Goal: Check status: Check status

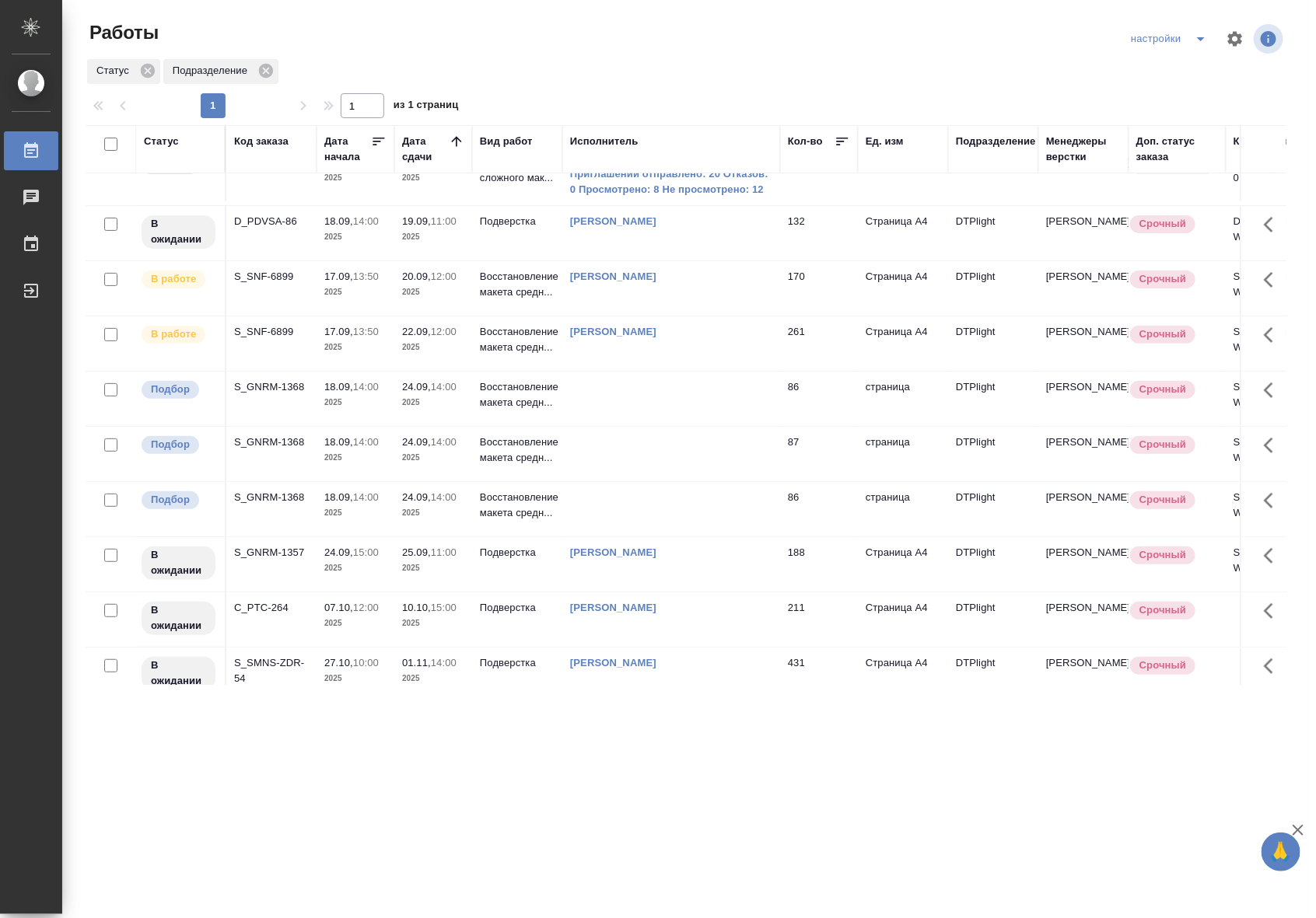
scroll to position [176, 0]
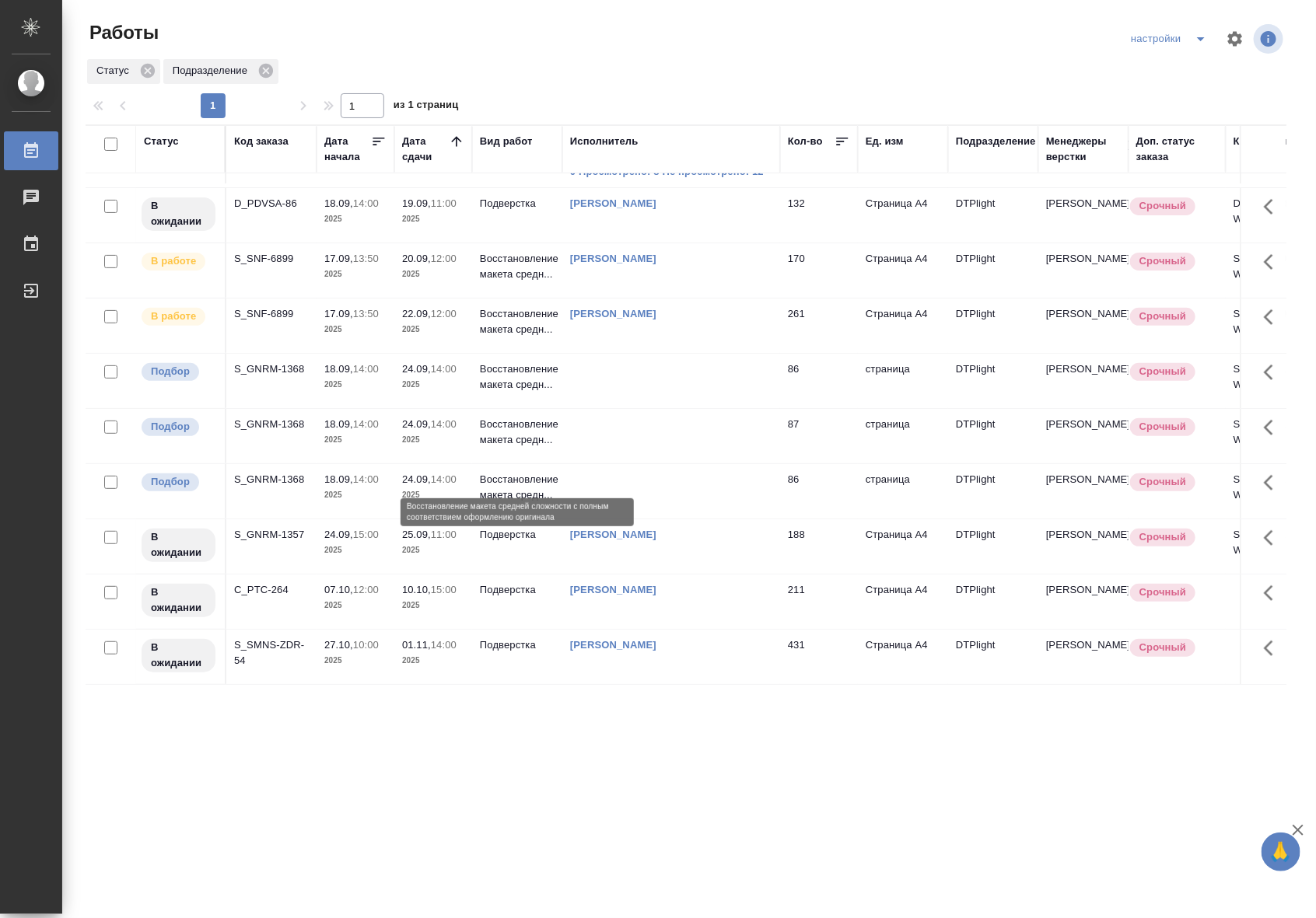
click at [541, 478] on p "Восстановление макета средн..." at bounding box center [516, 487] width 75 height 31
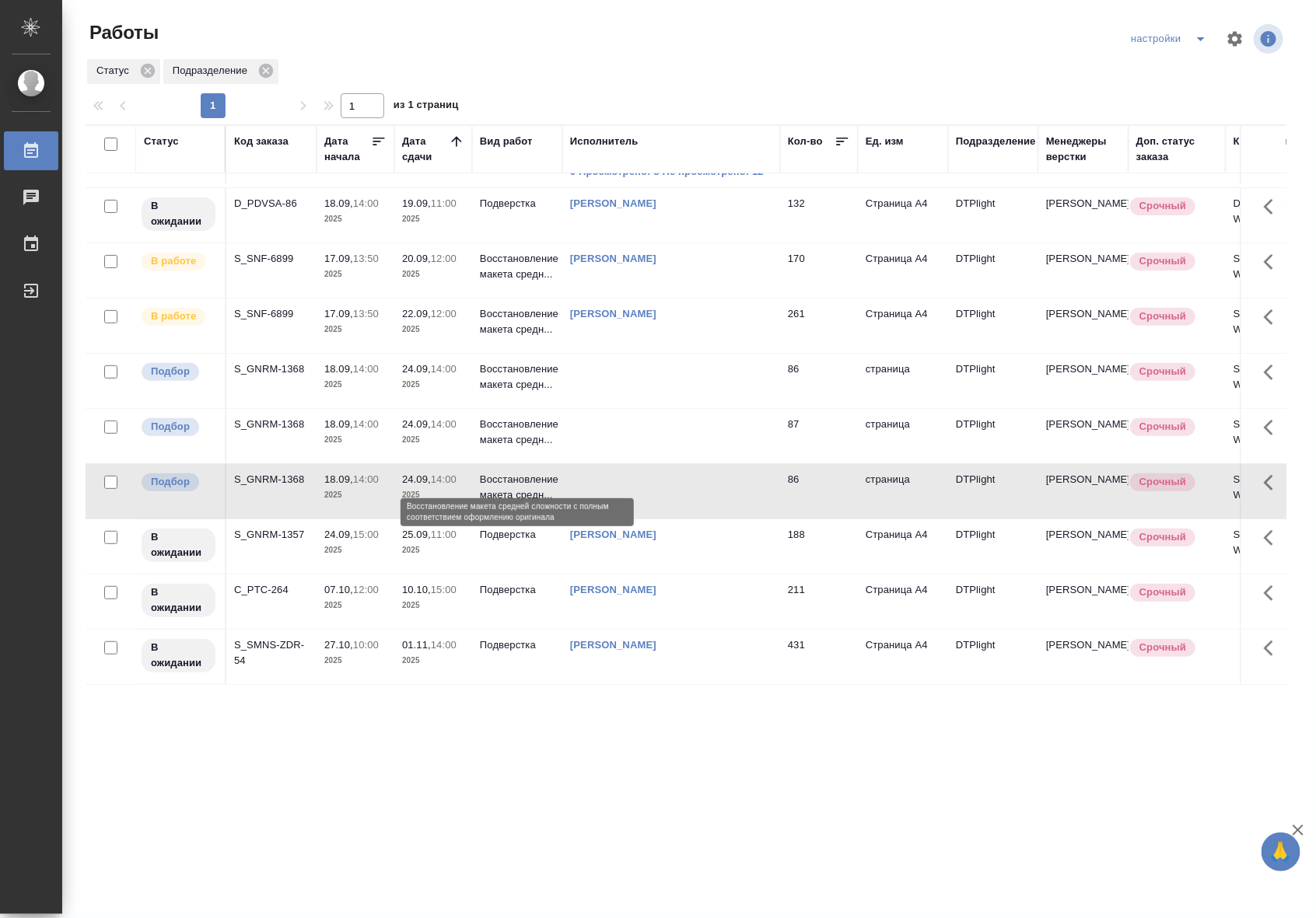
click at [541, 478] on p "Восстановление макета средн..." at bounding box center [516, 487] width 75 height 31
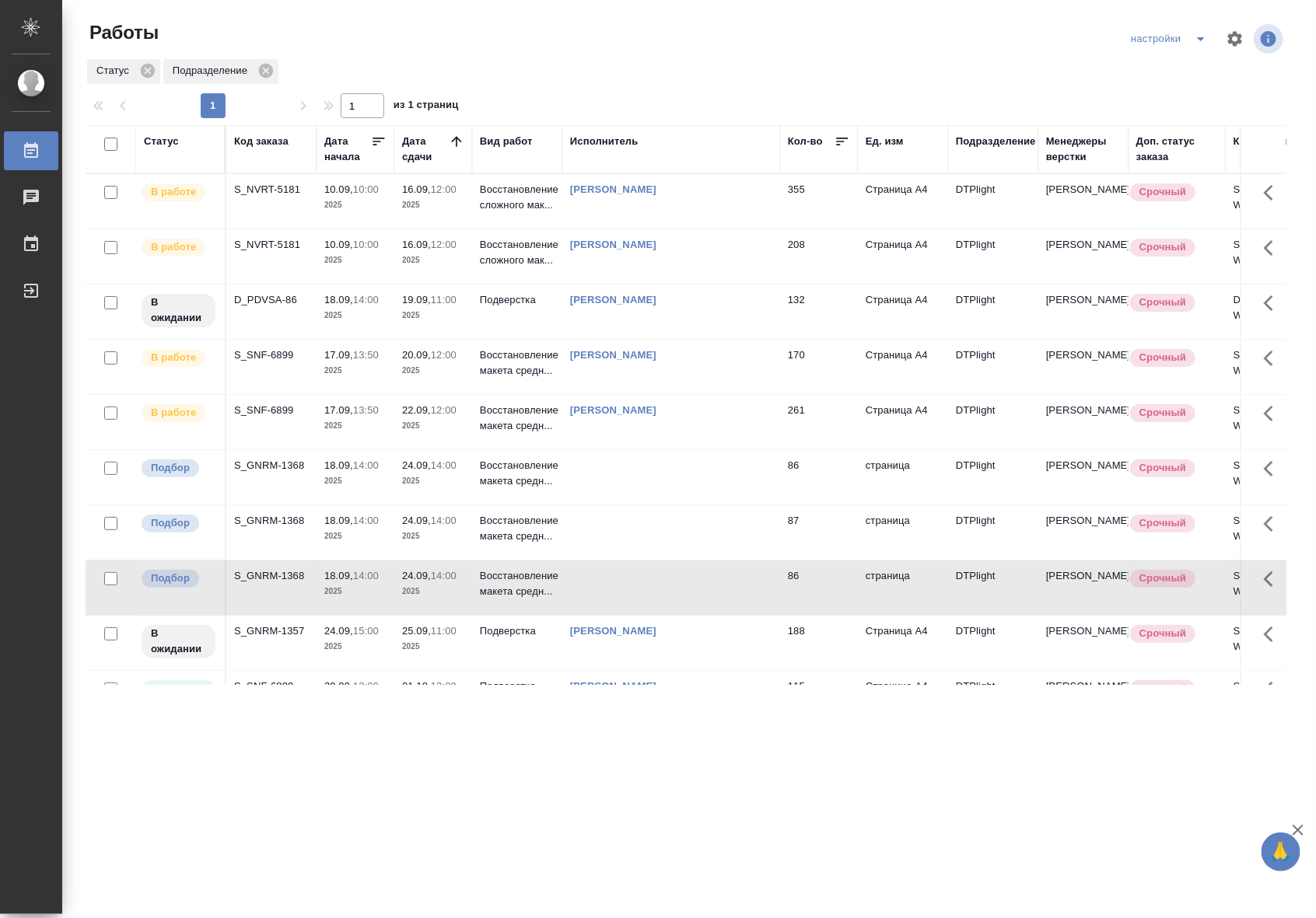
scroll to position [169, 0]
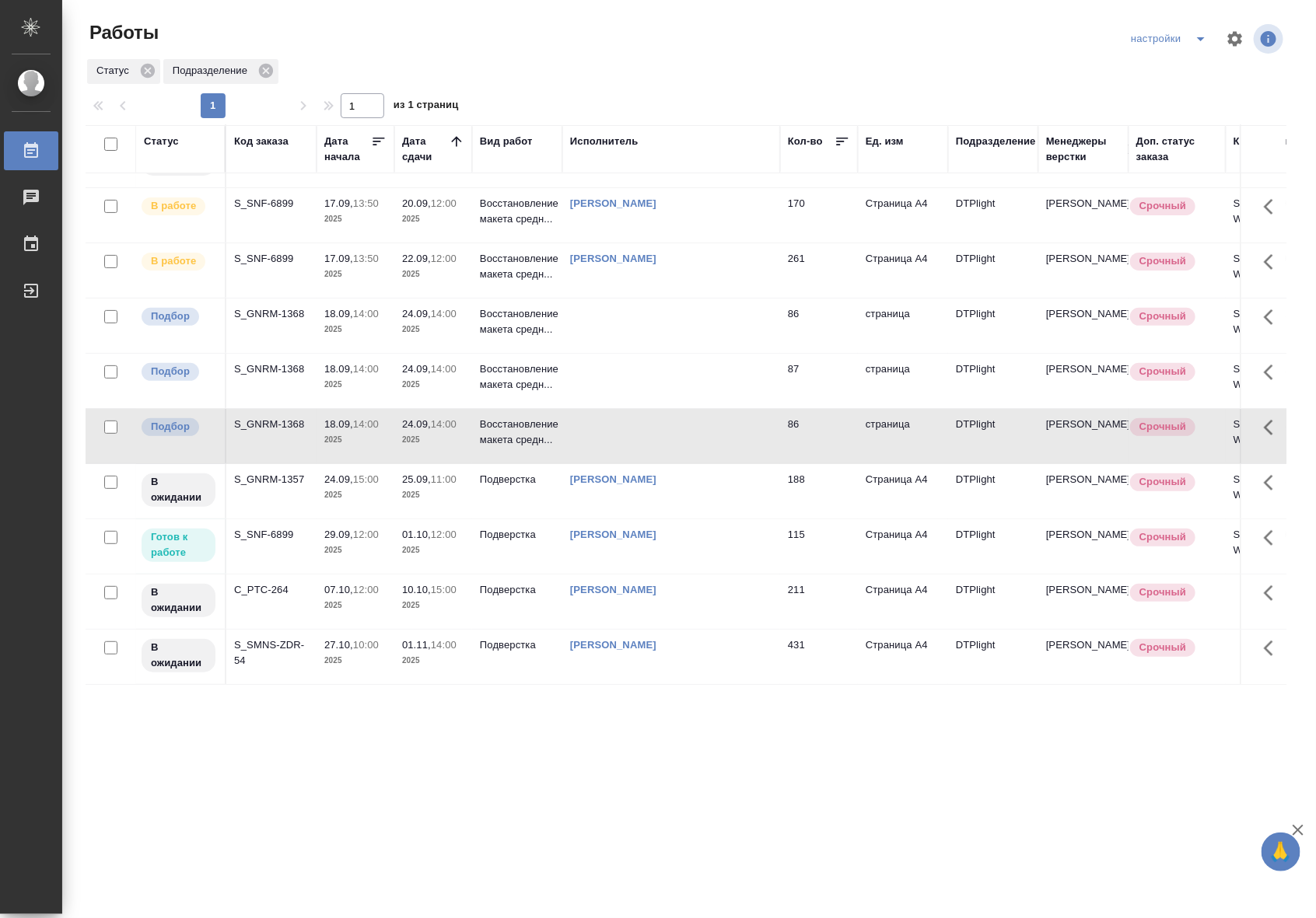
click at [513, 527] on td "Подверстка" at bounding box center [517, 546] width 91 height 55
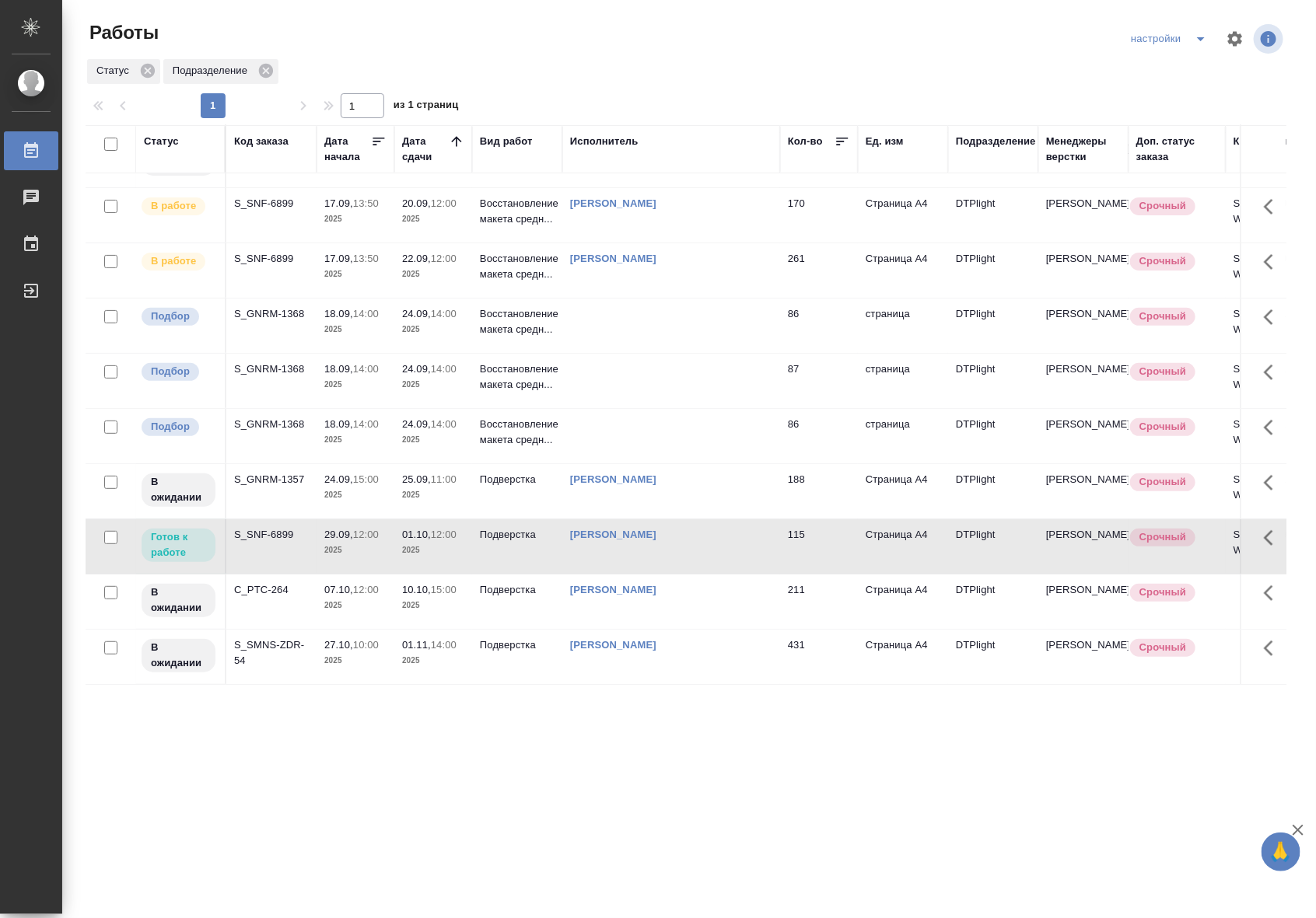
click at [513, 527] on td "Подверстка" at bounding box center [517, 546] width 91 height 55
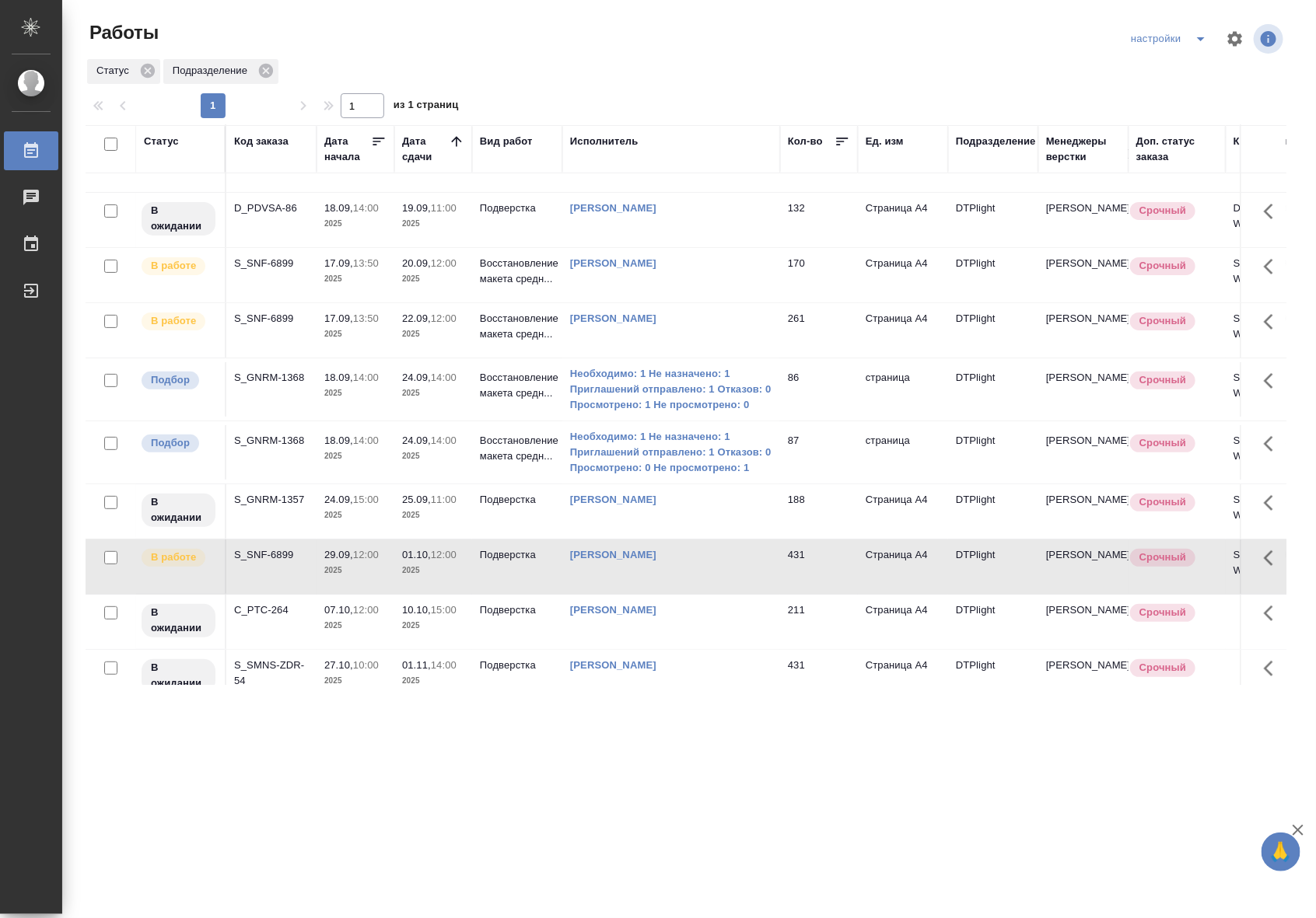
scroll to position [129, 0]
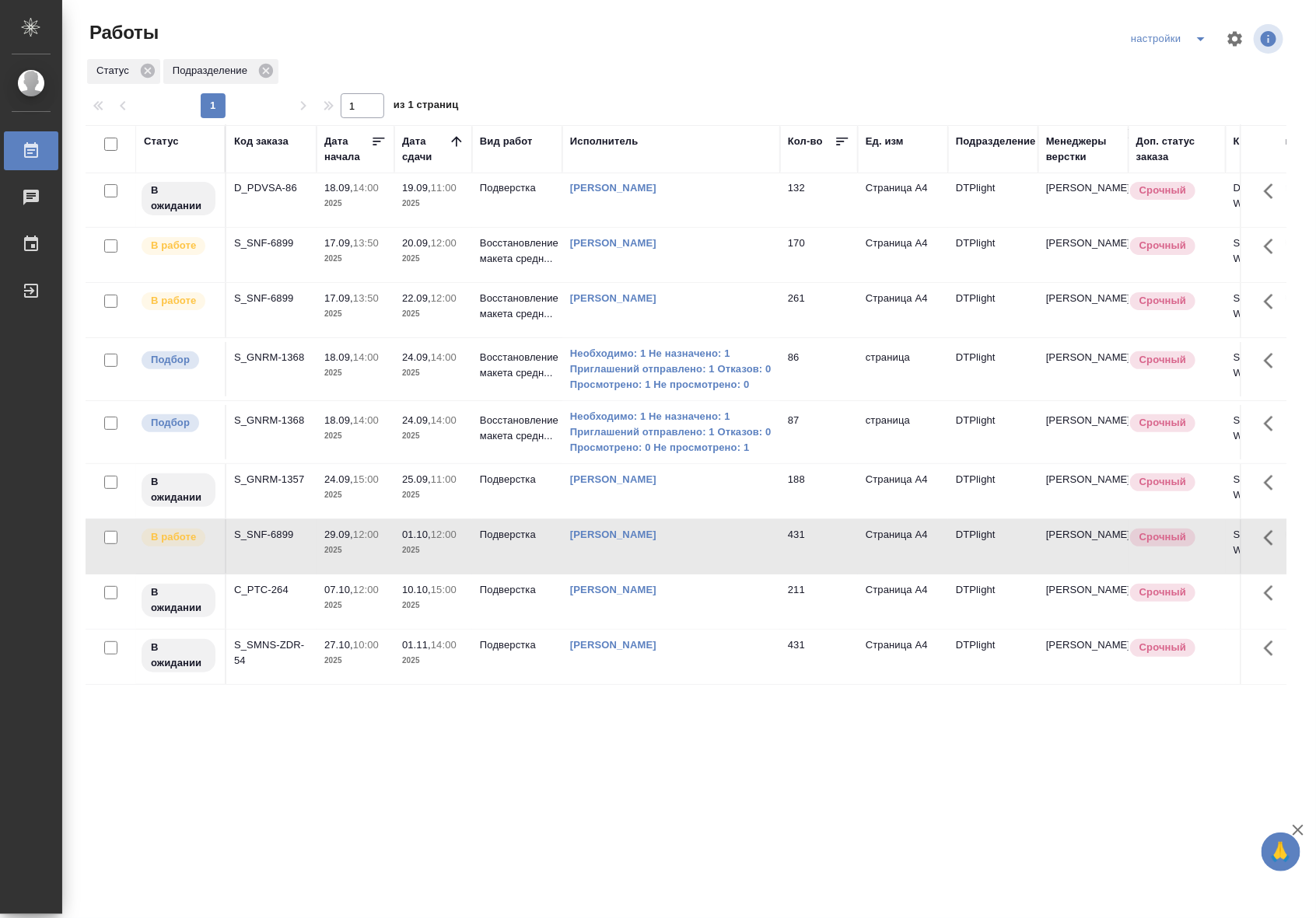
click at [521, 533] on td "Подверстка" at bounding box center [517, 546] width 91 height 55
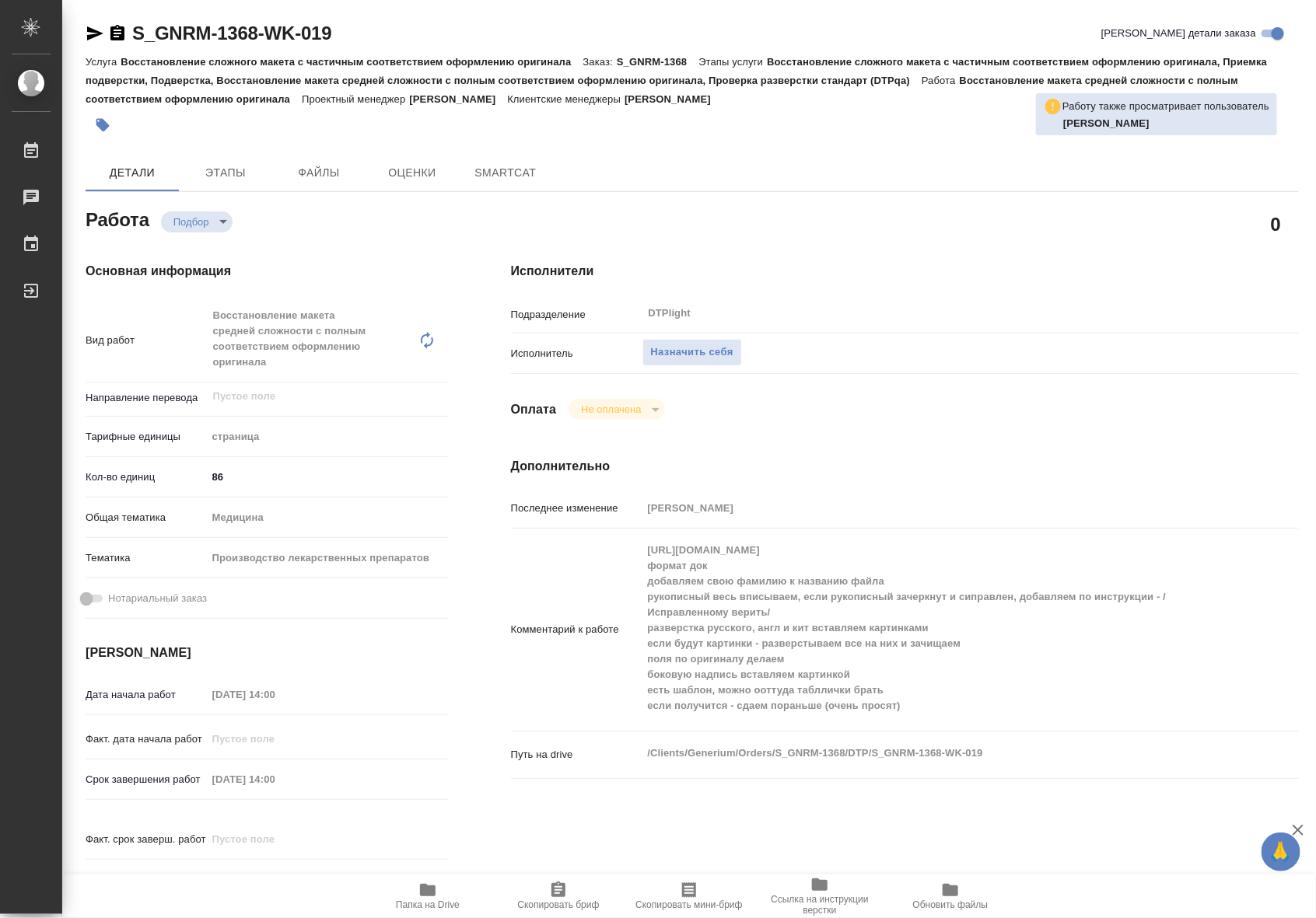
type textarea "x"
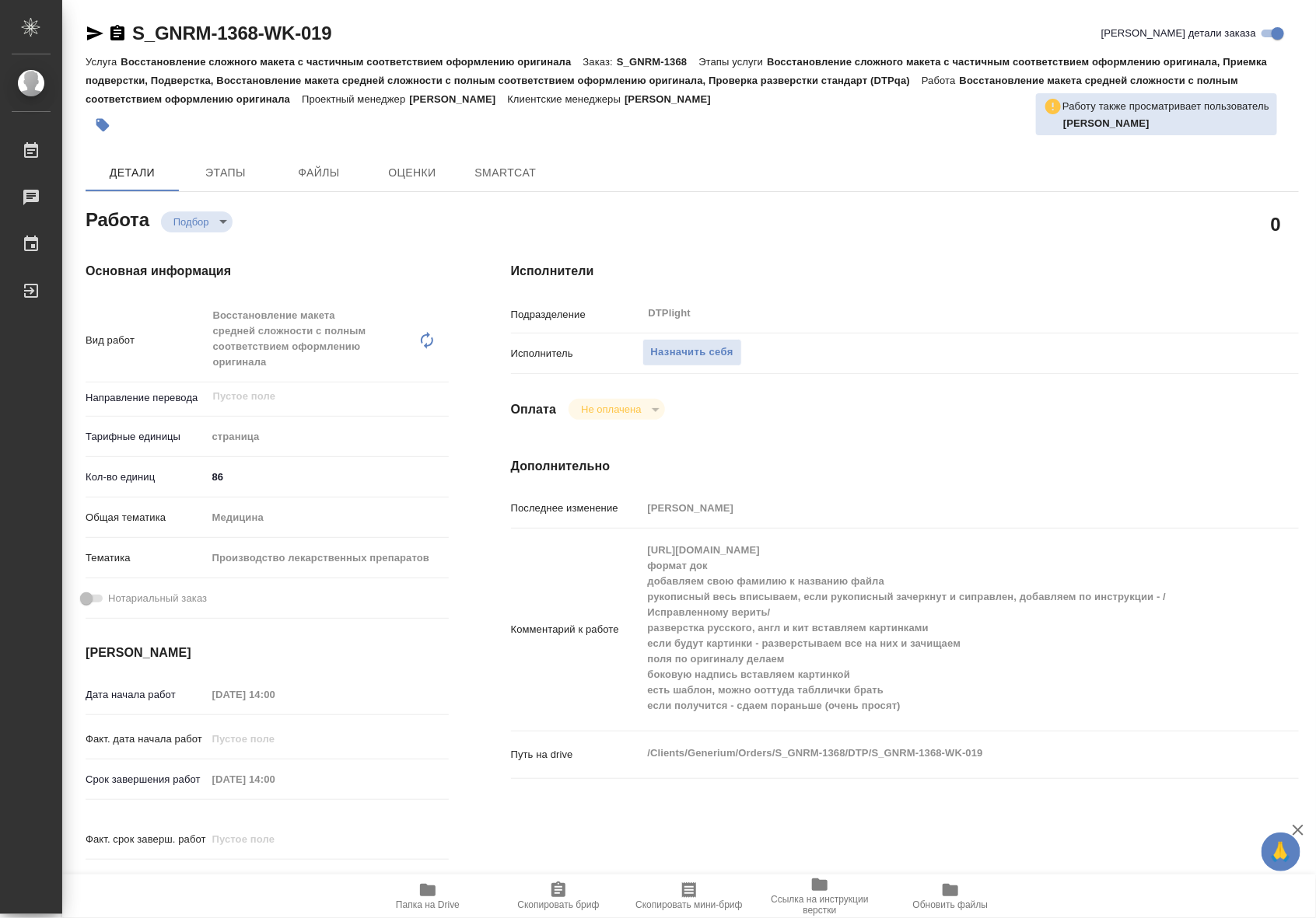
type textarea "x"
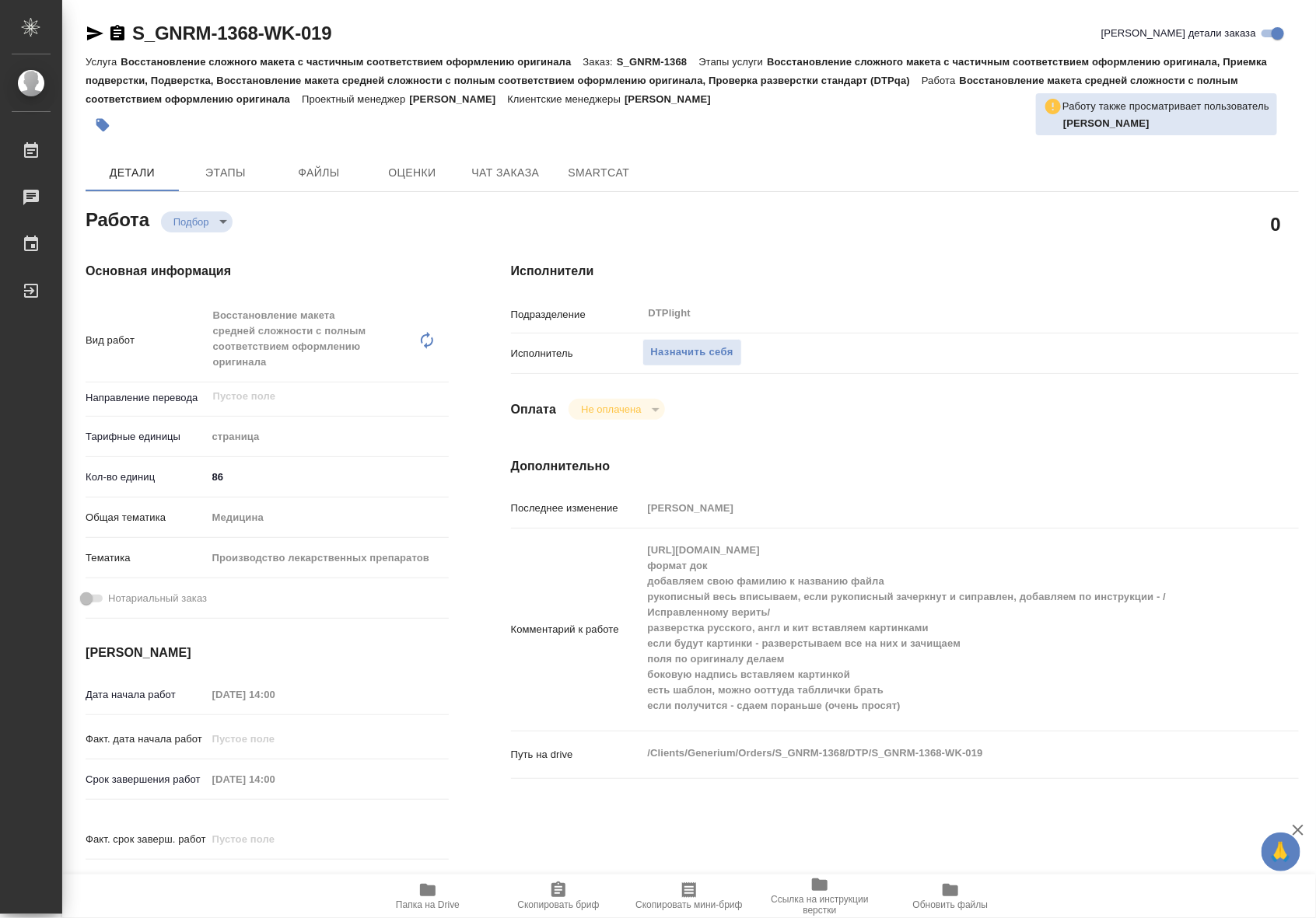
type textarea "x"
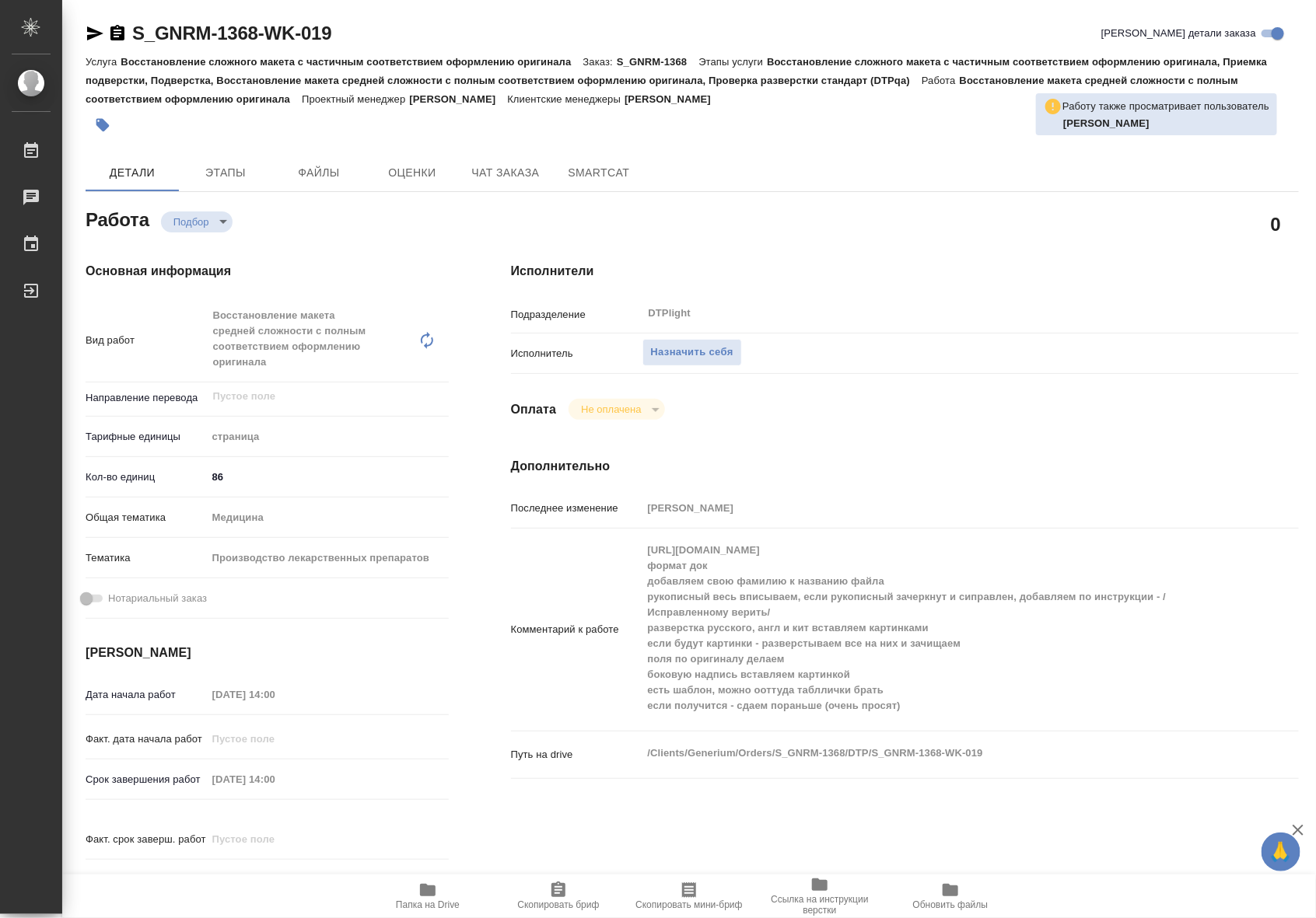
type textarea "x"
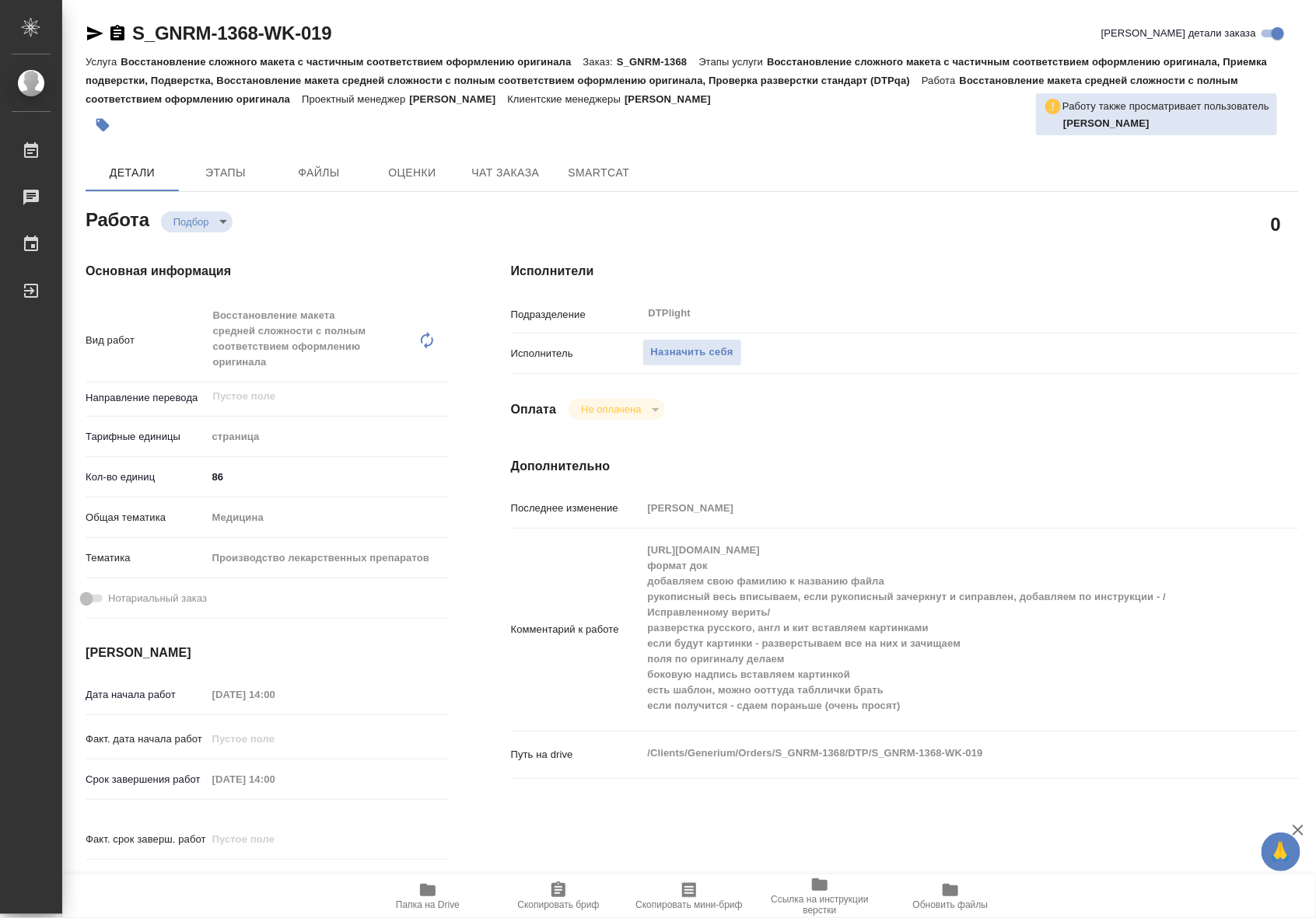
click at [429, 894] on icon "button" at bounding box center [428, 890] width 16 height 13
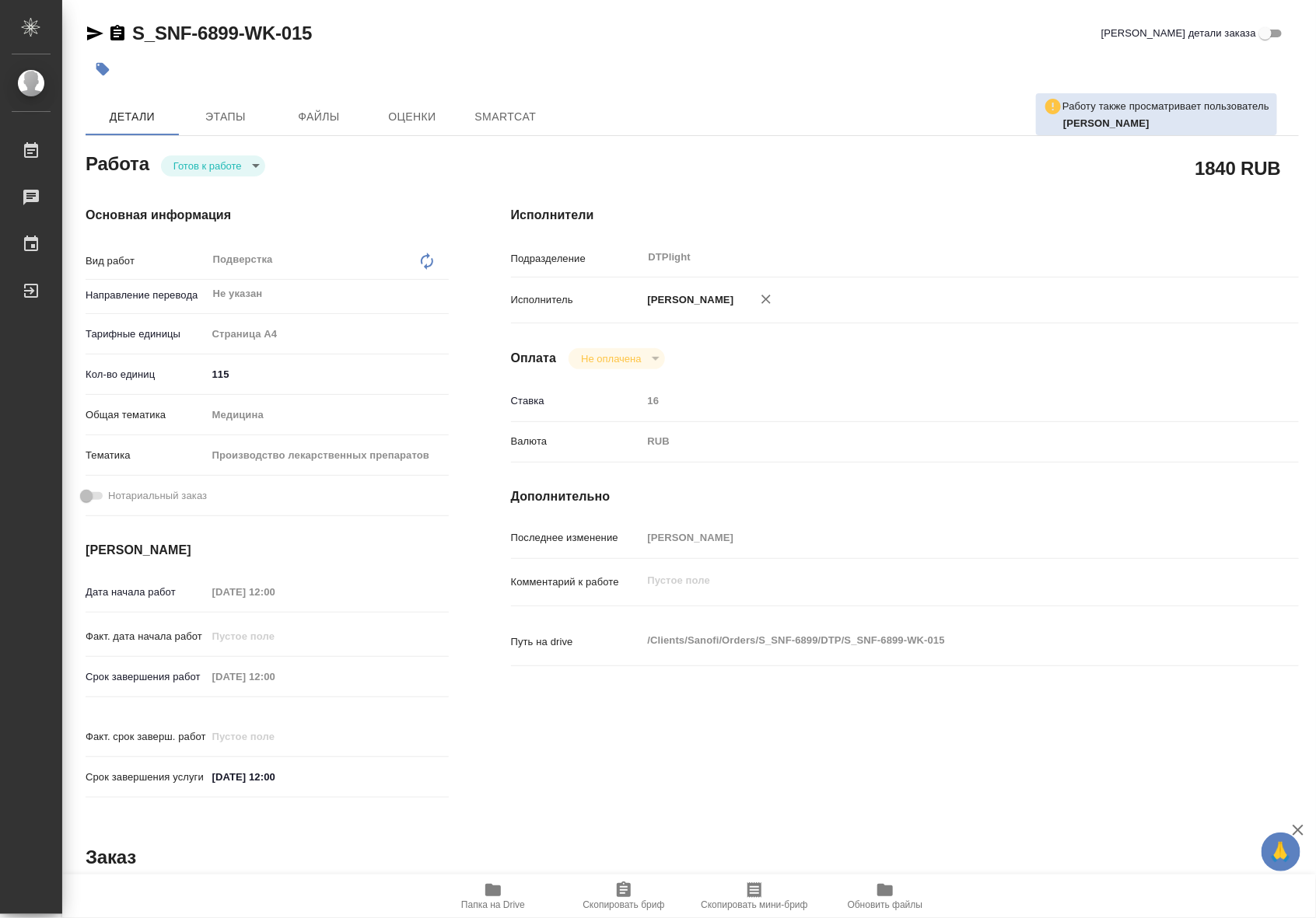
type textarea "x"
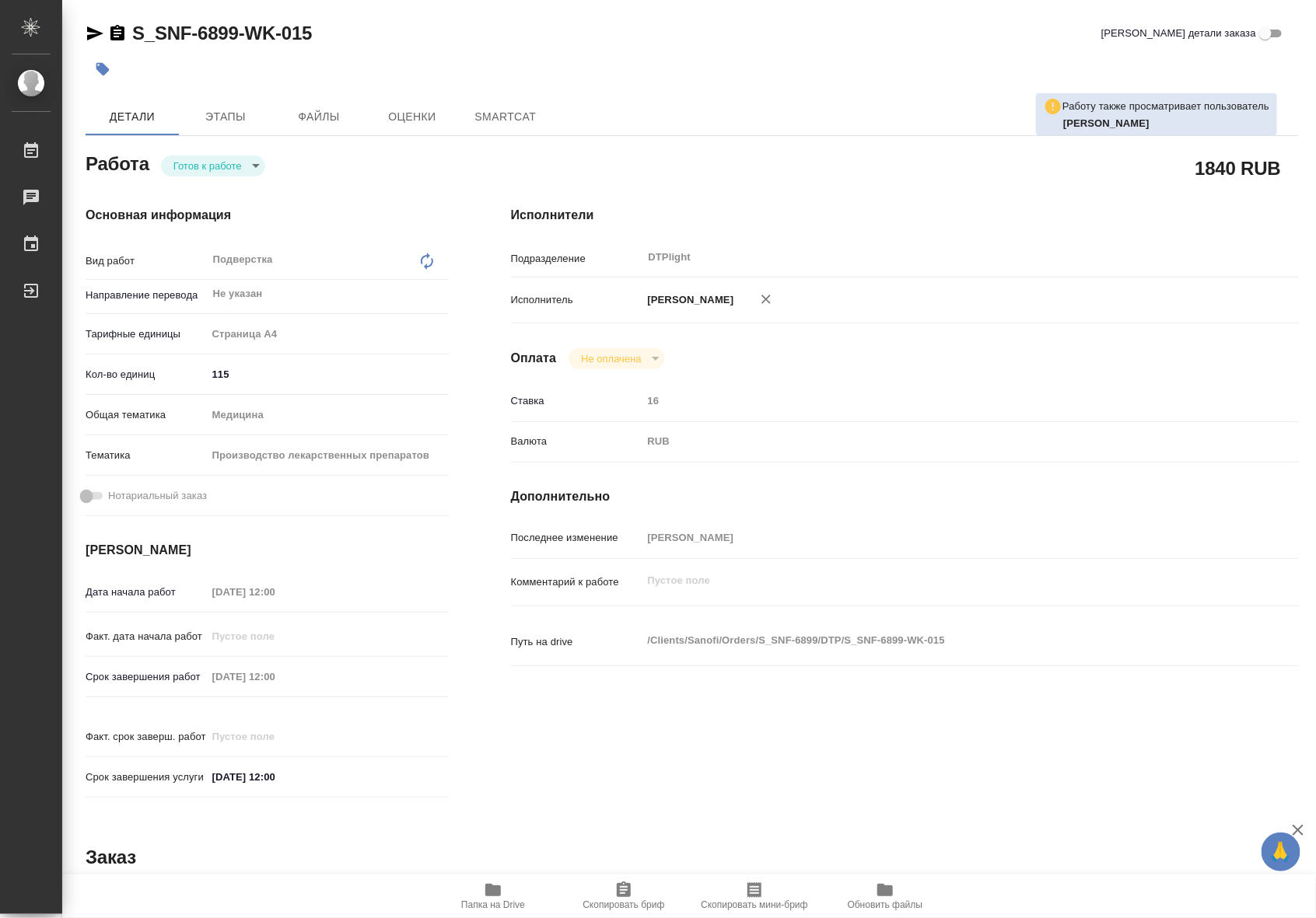
type textarea "x"
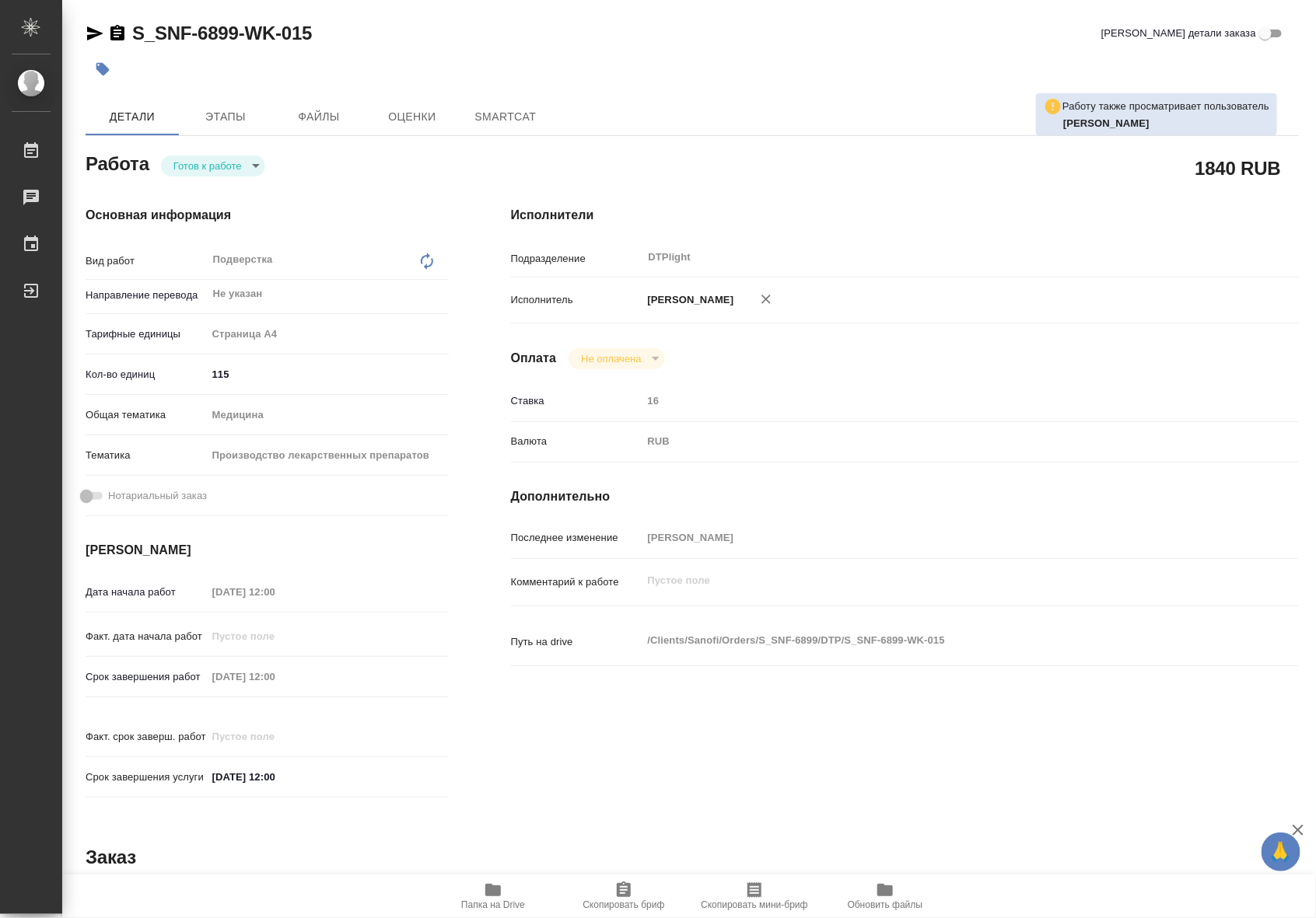
type textarea "x"
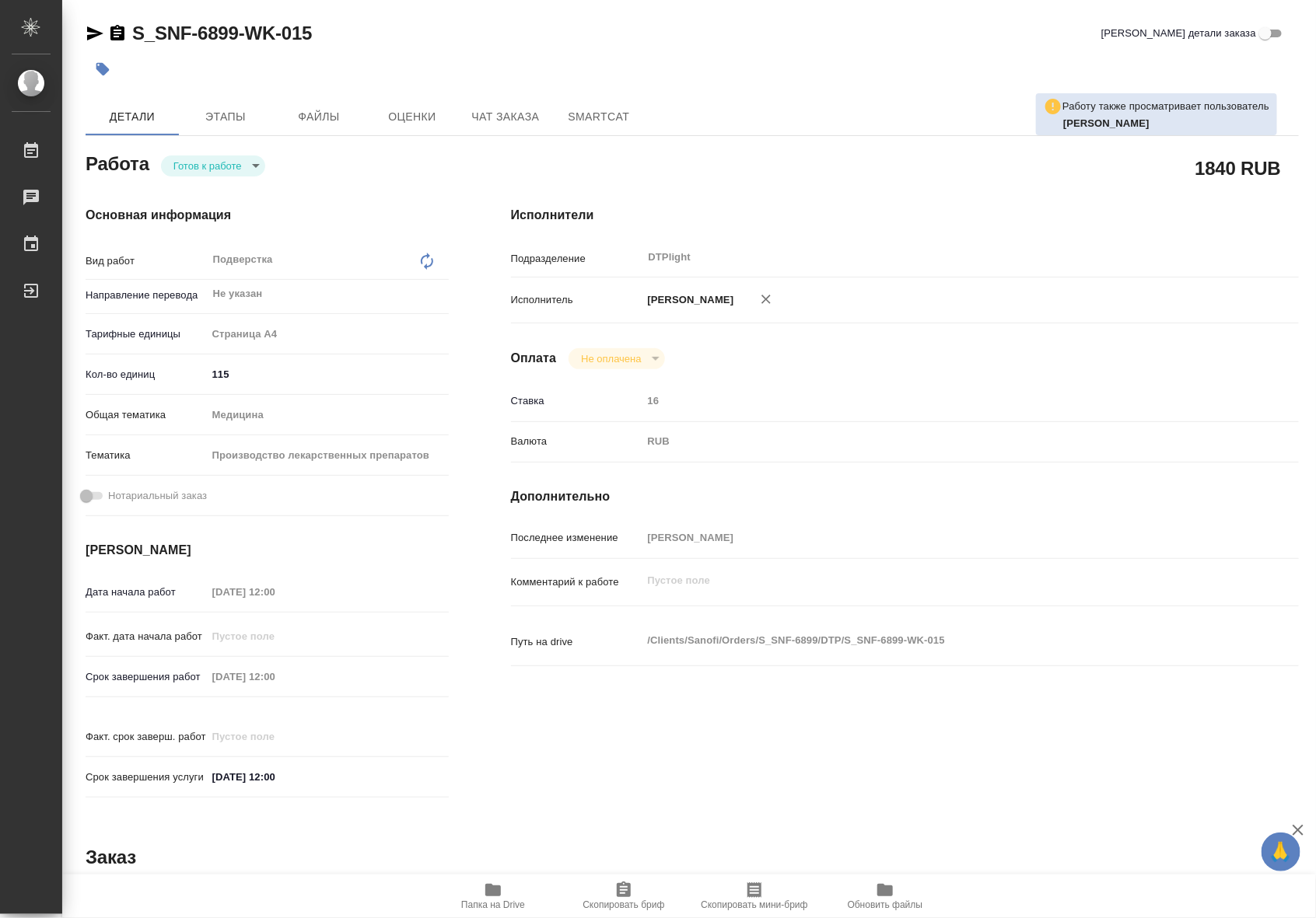
click at [220, 164] on body "🙏 .cls-1 fill:#fff; AWATERA Riianova Anna Работы Чаты График Выйти S_SNF-6899-W…" at bounding box center [658, 459] width 1316 height 918
type textarea "x"
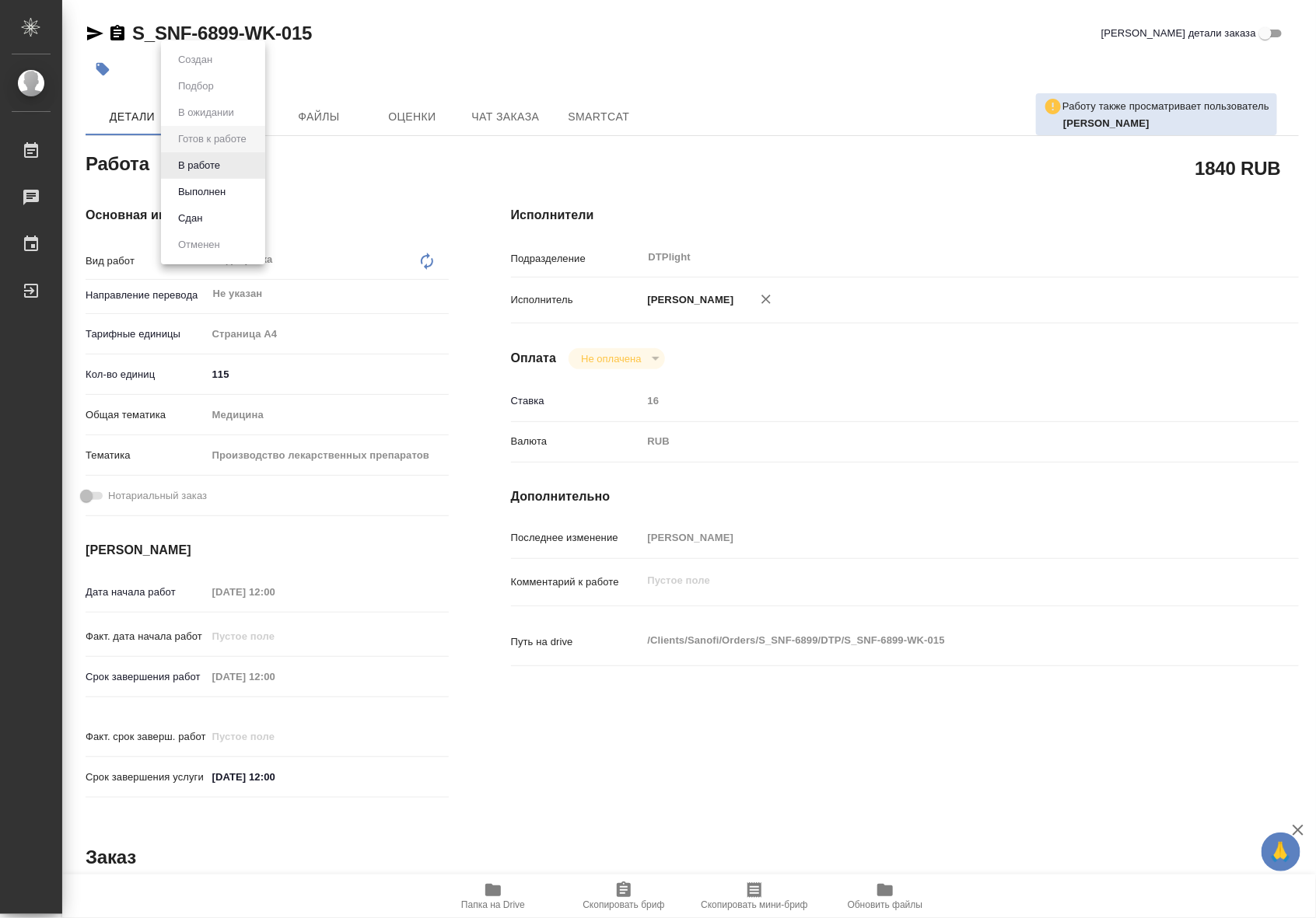
type textarea "x"
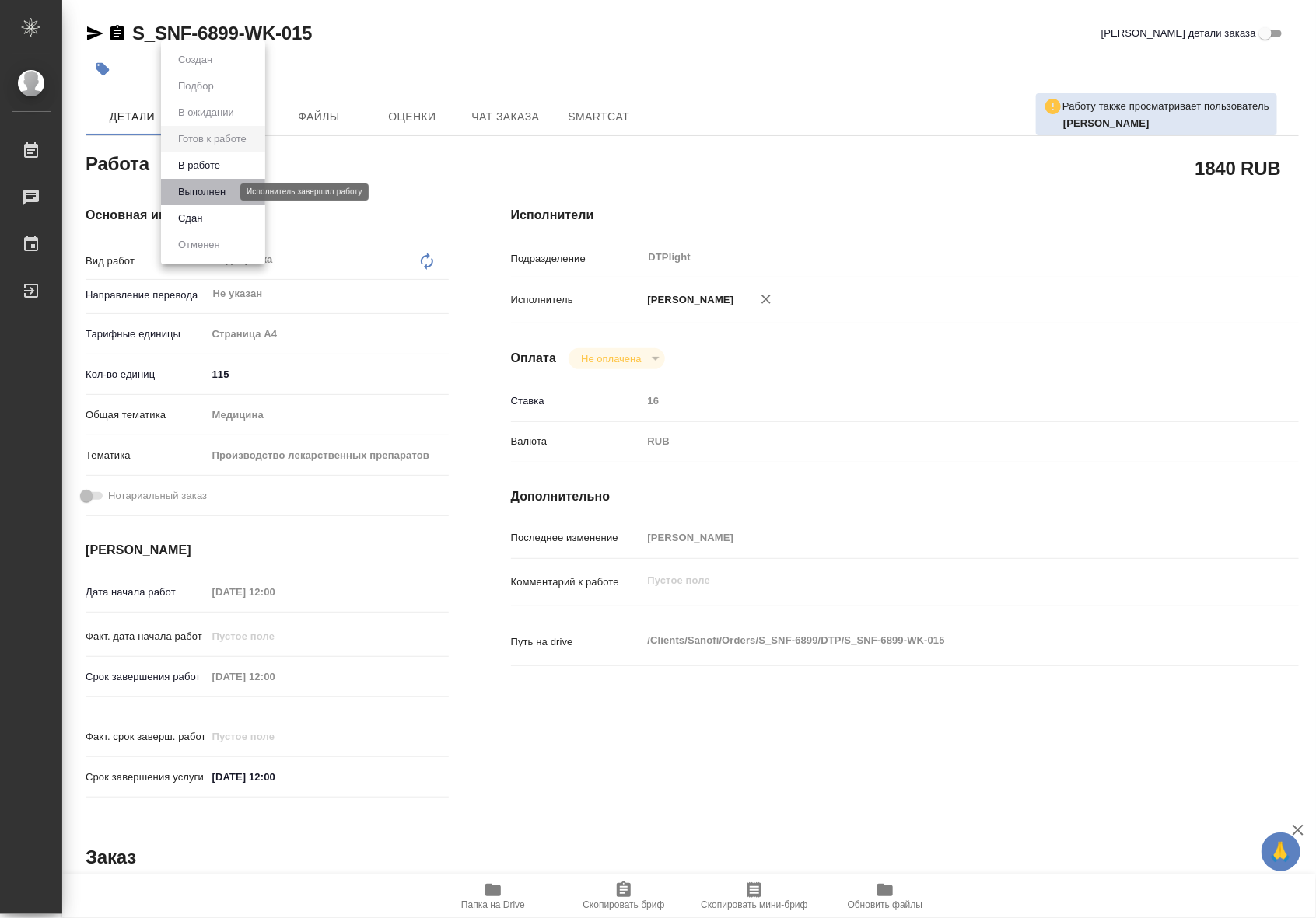
type textarea "x"
drag, startPoint x: 215, startPoint y: 191, endPoint x: 219, endPoint y: 158, distance: 33.2
click at [219, 158] on ul "Создан Подбор В ожидании Готов к работе В работе Выполнен Сдан Отменен" at bounding box center [213, 152] width 104 height 224
click at [216, 158] on button "В работе" at bounding box center [199, 165] width 52 height 17
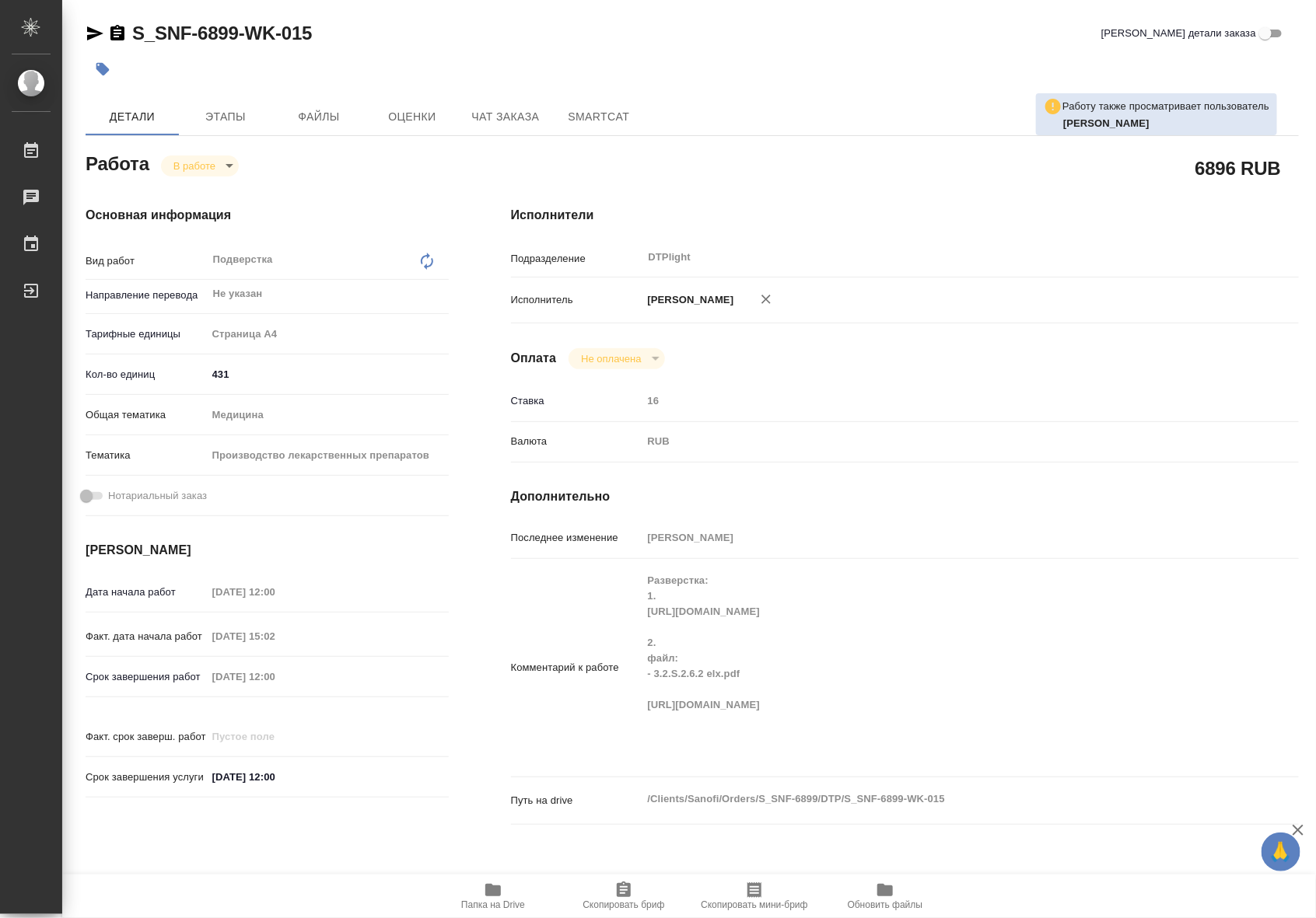
type textarea "x"
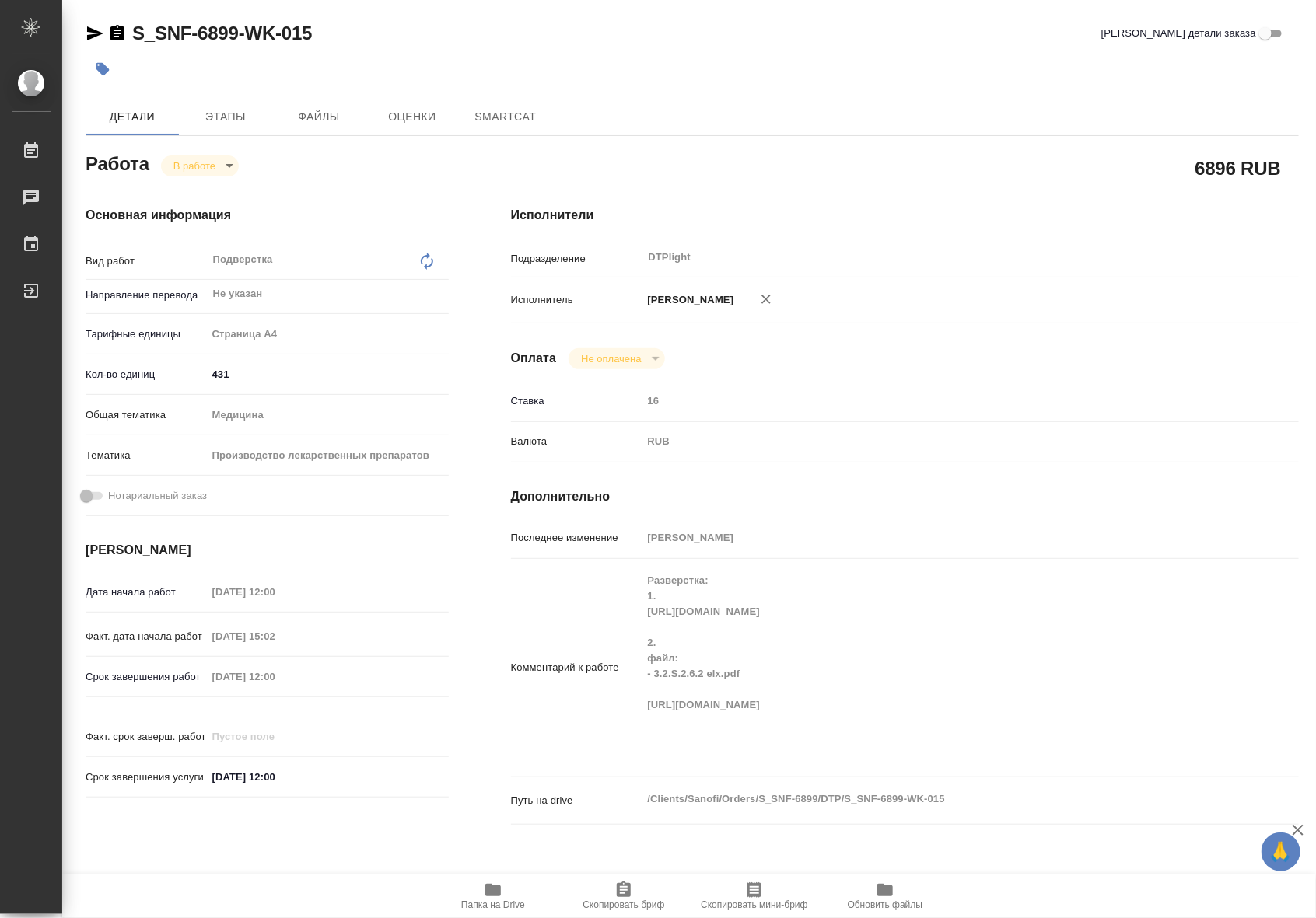
type textarea "x"
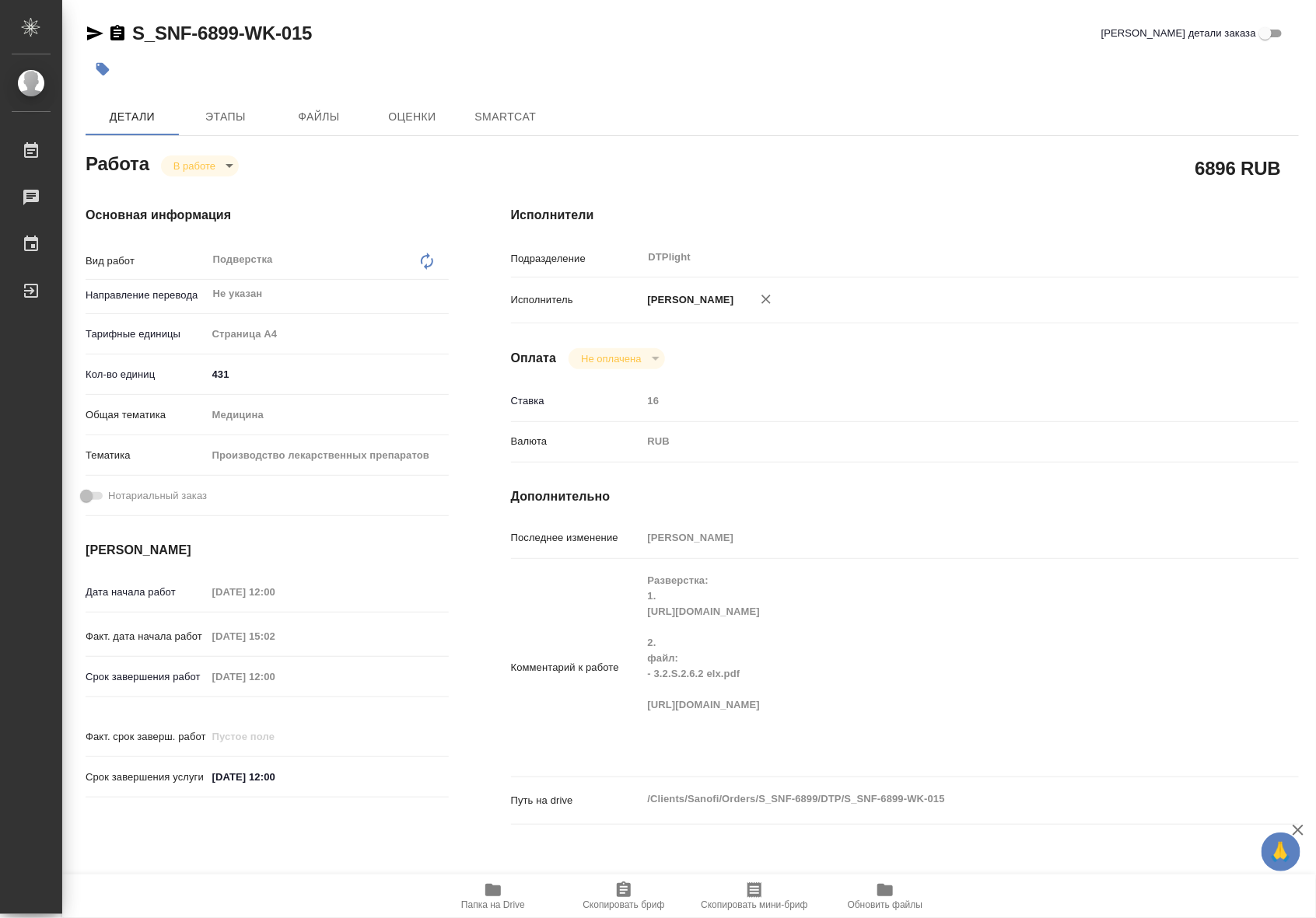
type textarea "x"
